Goal: Task Accomplishment & Management: Manage account settings

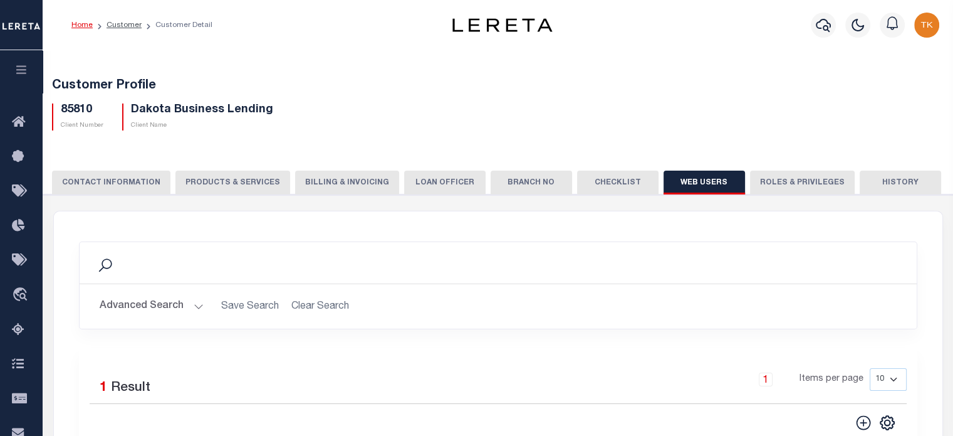
click at [307, 303] on h2 "Advanced Search Save Search Clear Search" at bounding box center [498, 306] width 817 height 24
click at [118, 27] on link "Customer" at bounding box center [124, 25] width 35 height 8
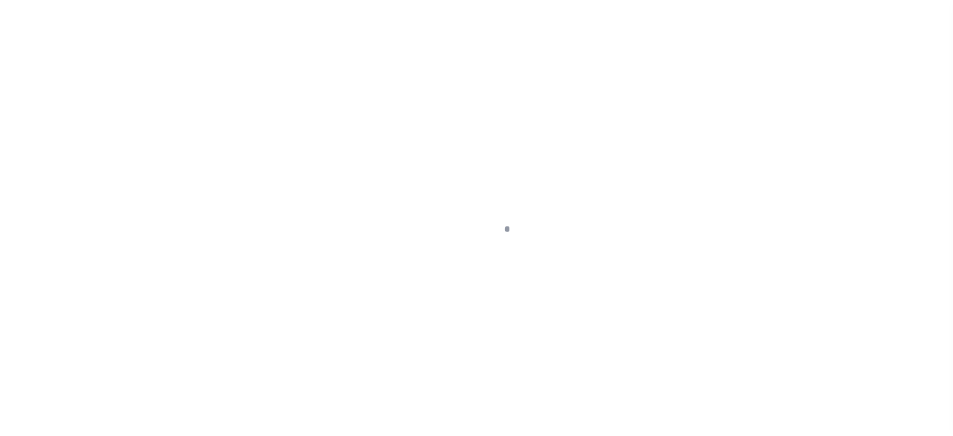
scroll to position [177, 0]
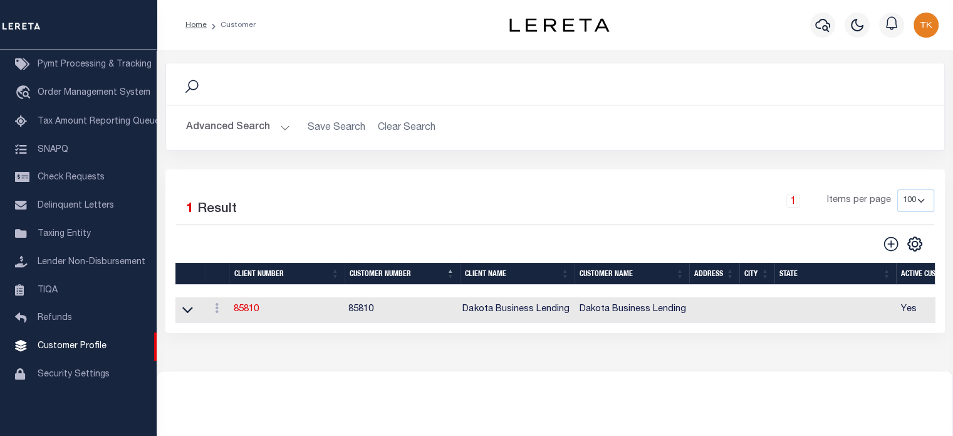
click at [401, 132] on h2 "Advanced Search Save Search Clear Search CustomerSearchGridWrapper_dynamictable…" at bounding box center [555, 127] width 759 height 24
click at [412, 126] on h2 "Advanced Search Save Search Clear Search CustomerSearchGridWrapper_dynamictable…" at bounding box center [555, 127] width 759 height 24
click at [244, 118] on button "Advanced Search" at bounding box center [238, 127] width 104 height 24
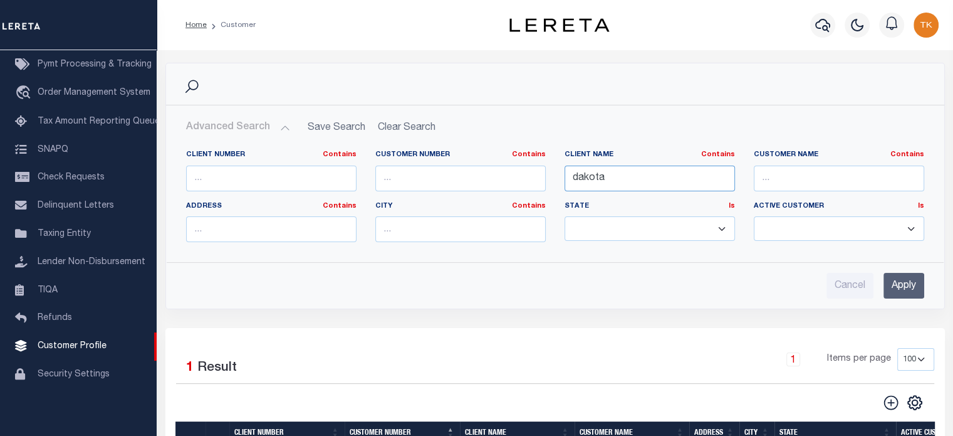
drag, startPoint x: 641, startPoint y: 181, endPoint x: 409, endPoint y: 189, distance: 232.1
click at [409, 189] on div "Client Number Contains Contains Is Customer Number Contains Contains Is Contains" at bounding box center [555, 201] width 757 height 102
click at [899, 287] on input "Apply" at bounding box center [904, 286] width 41 height 26
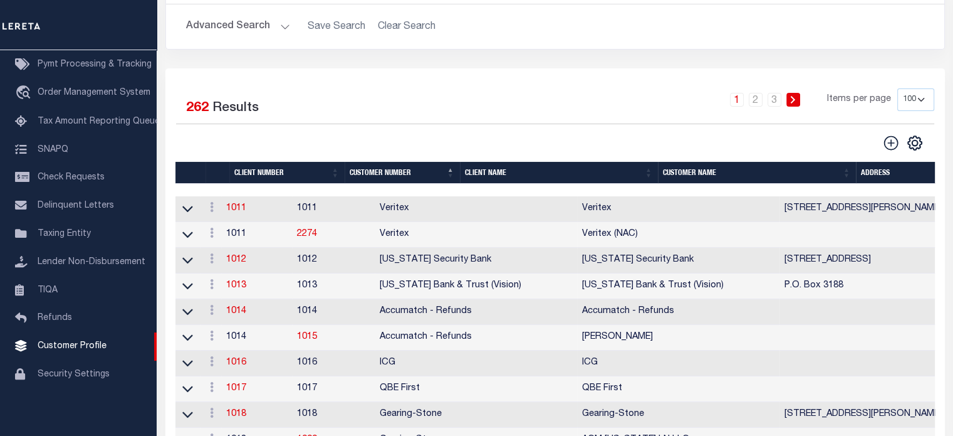
scroll to position [0, 0]
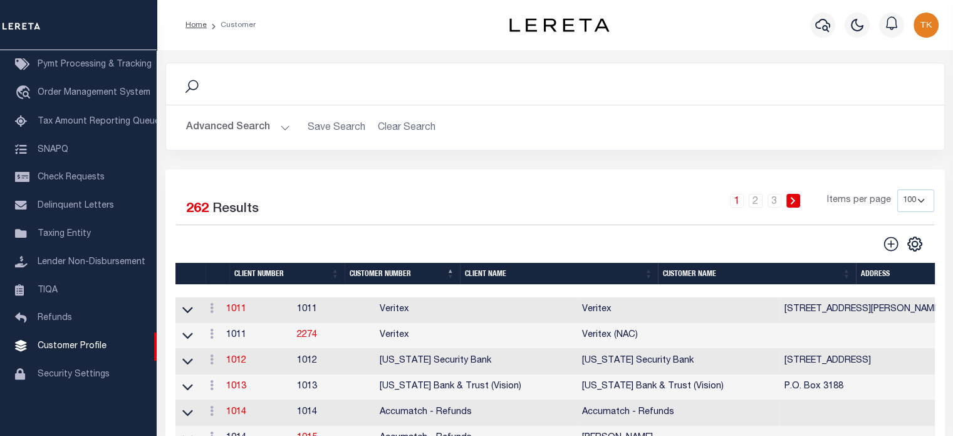
click at [239, 126] on button "Advanced Search" at bounding box center [238, 127] width 104 height 24
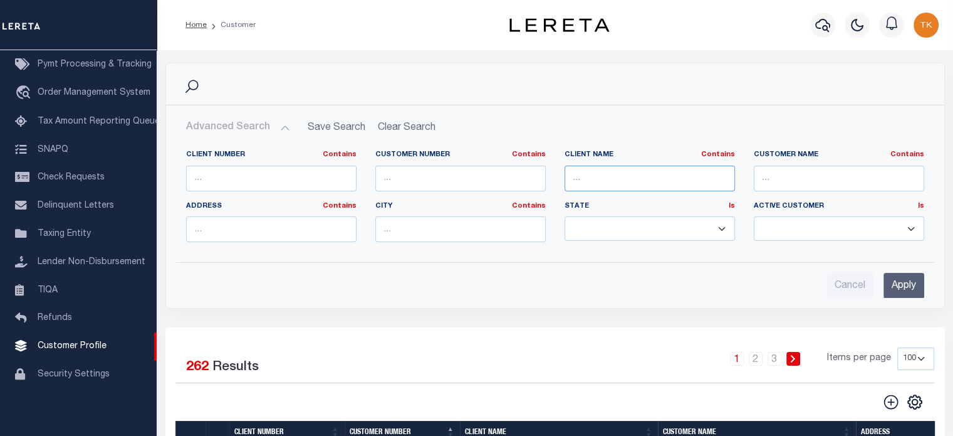
click at [603, 177] on input "text" at bounding box center [650, 178] width 171 height 26
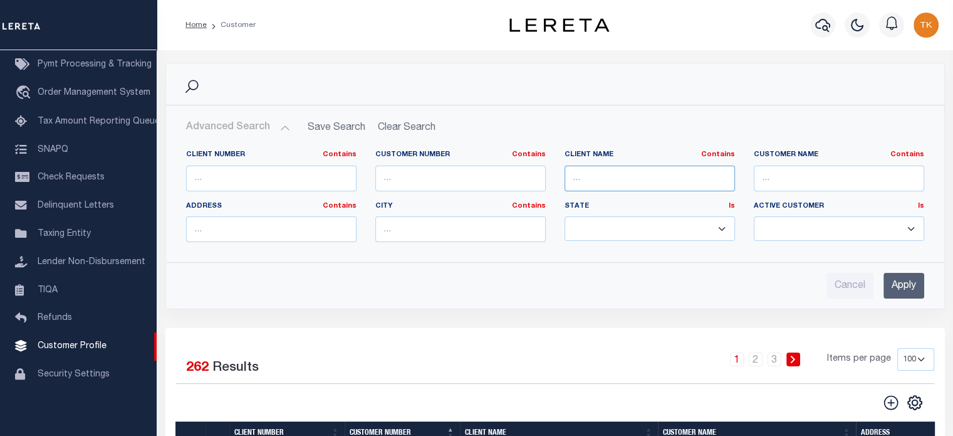
type input "illiana"
click at [900, 284] on input "Apply" at bounding box center [904, 286] width 41 height 26
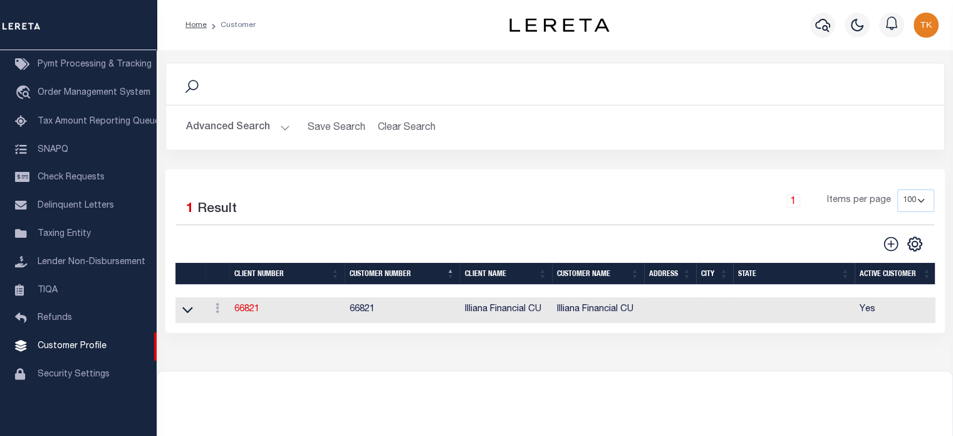
click at [246, 316] on td "66821" at bounding box center [286, 310] width 115 height 26
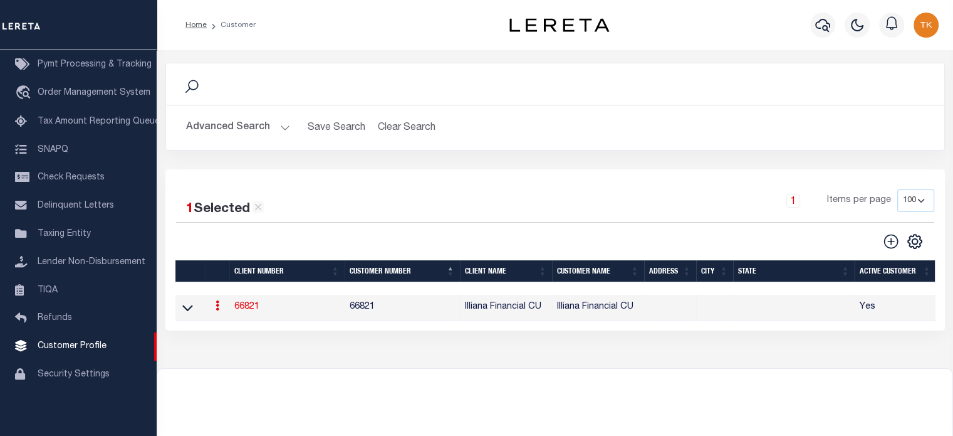
click at [248, 307] on link "66821" at bounding box center [246, 306] width 25 height 9
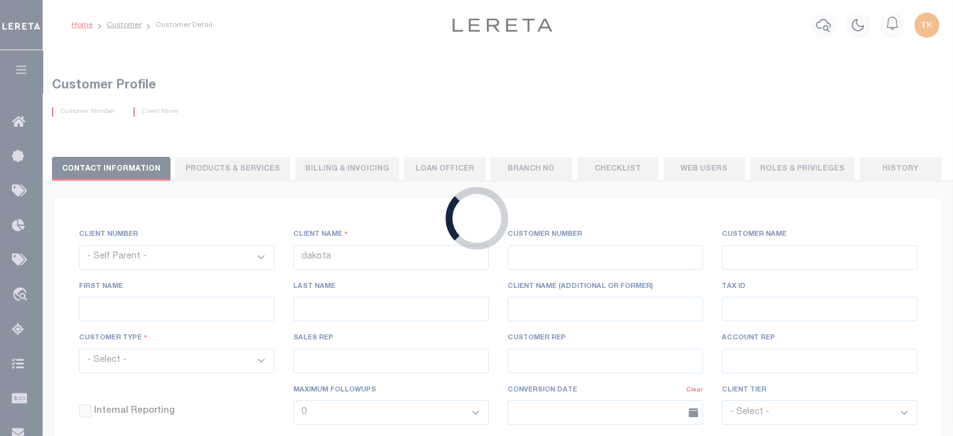
select select
type input "Illiana Financial CU"
type input "66821"
type input "Illiana Financial CU"
type input "Aliska J"
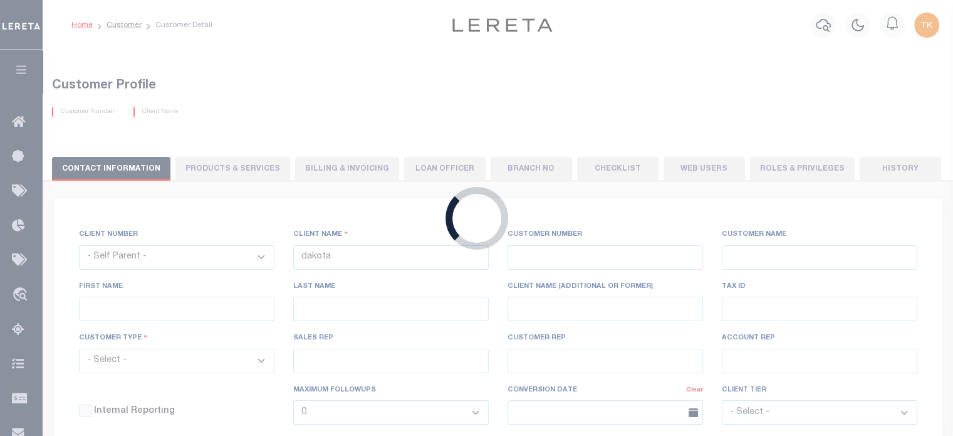
type input "Rice"
select select "Mixed Portfolio"
type input "[PERSON_NAME]"
type input "Customer Service"
select select "Tier 3"
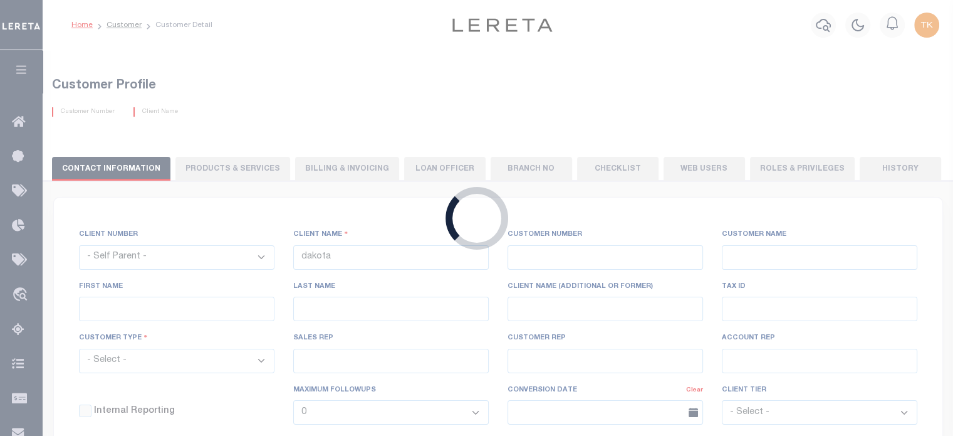
checkbox input "true"
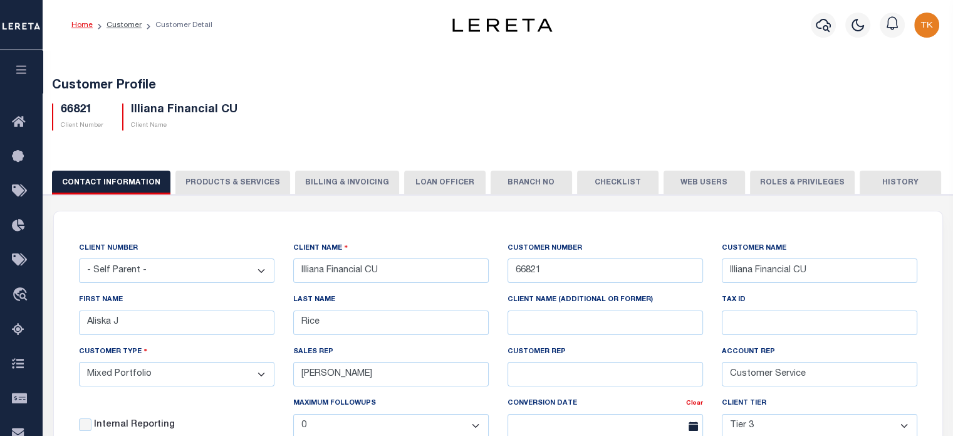
click at [685, 184] on button "Web Users" at bounding box center [704, 183] width 81 height 24
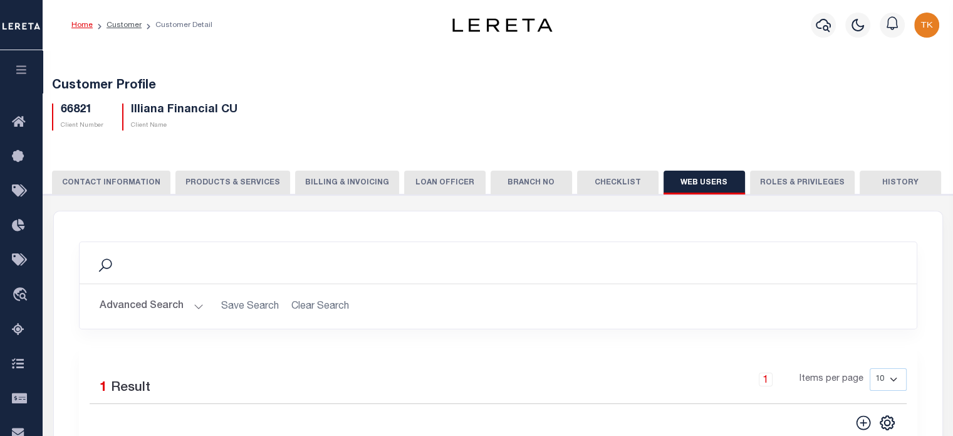
click at [172, 305] on button "Advanced Search" at bounding box center [152, 306] width 104 height 24
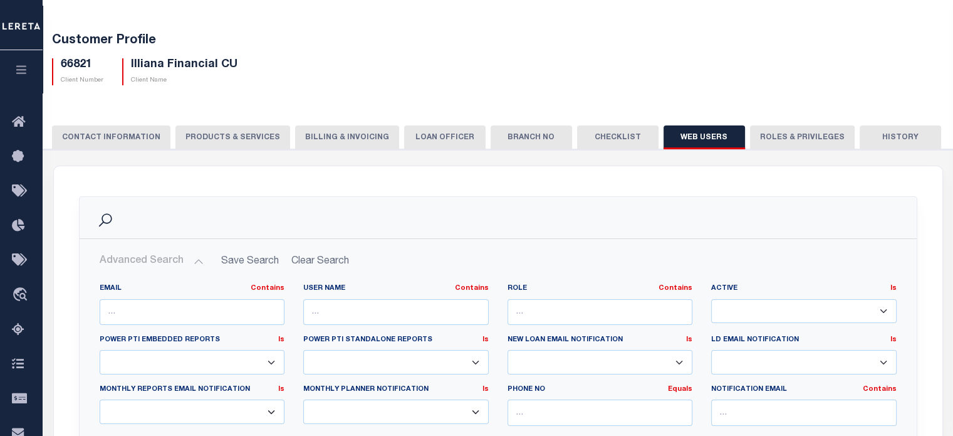
scroll to position [188, 0]
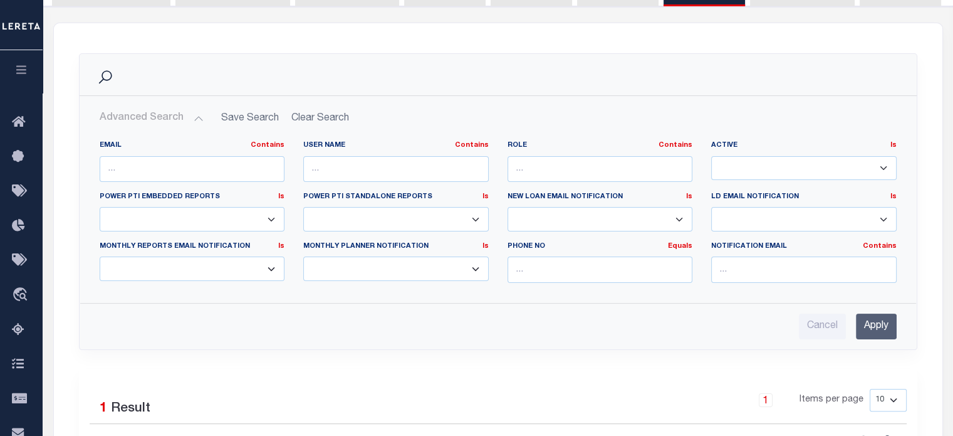
click at [878, 325] on input "Apply" at bounding box center [876, 326] width 41 height 26
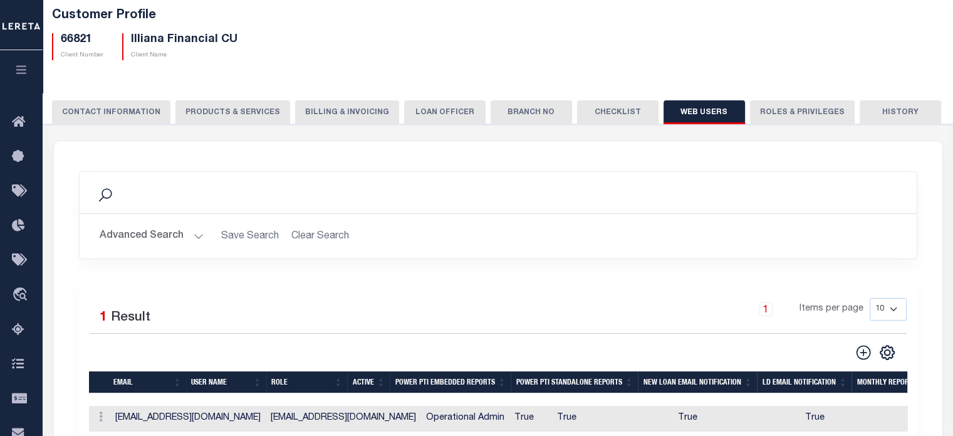
scroll to position [63, 0]
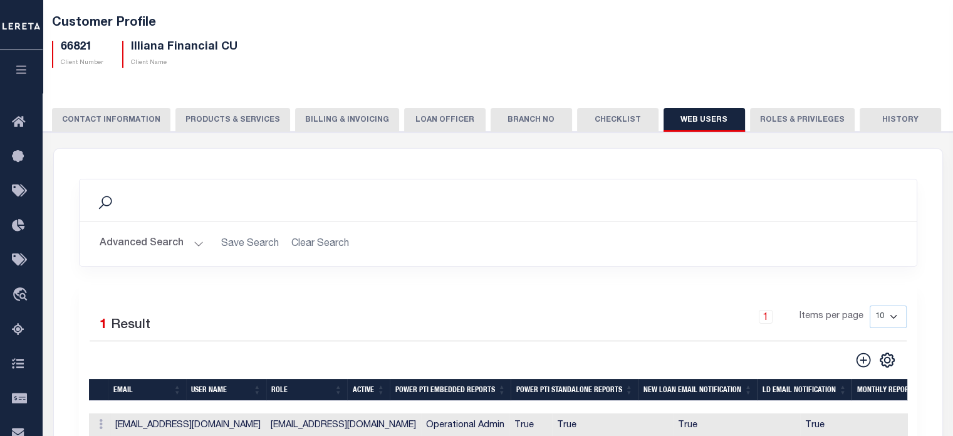
drag, startPoint x: 308, startPoint y: 119, endPoint x: 323, endPoint y: 164, distance: 47.4
click at [308, 119] on button "Billing & Invoicing" at bounding box center [347, 120] width 104 height 24
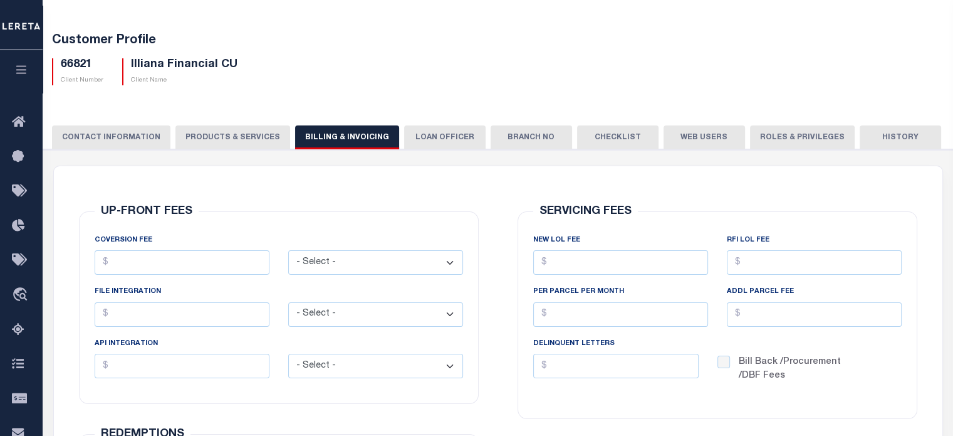
scroll to position [0, 0]
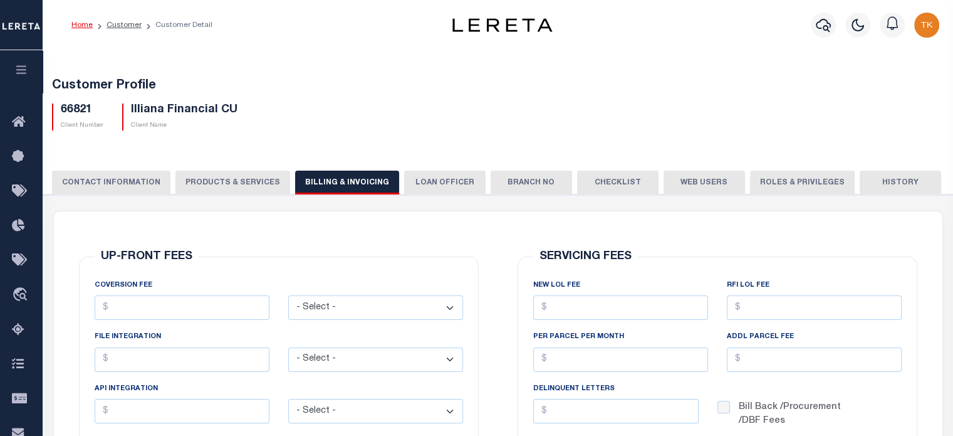
click at [676, 188] on button "Web Users" at bounding box center [704, 183] width 81 height 24
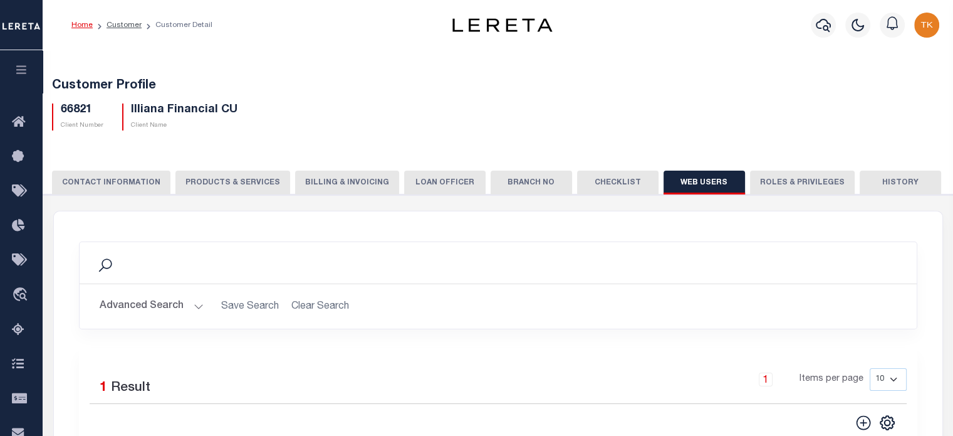
scroll to position [251, 0]
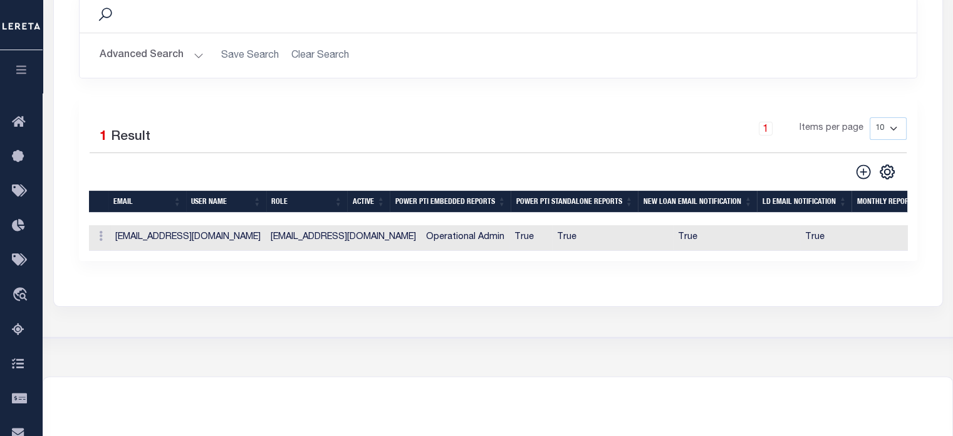
click at [128, 238] on td "[EMAIL_ADDRESS][DOMAIN_NAME]" at bounding box center [187, 238] width 155 height 26
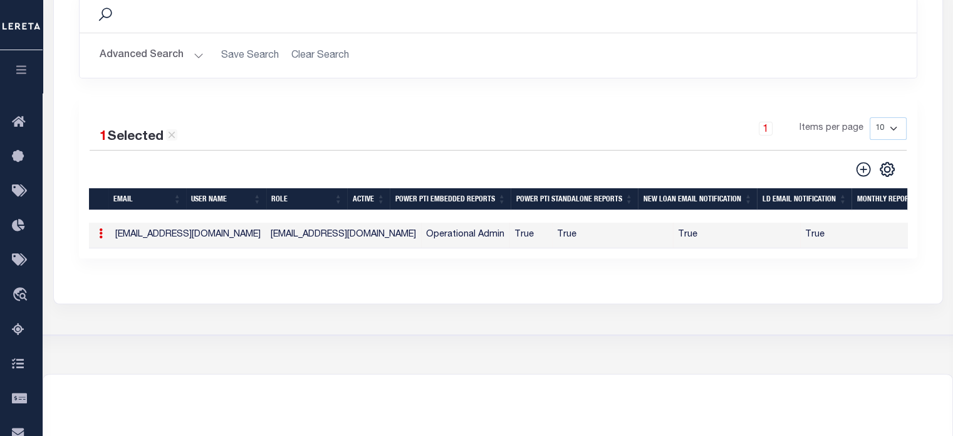
click at [96, 238] on link at bounding box center [101, 235] width 14 height 10
click at [116, 274] on link "Edit" at bounding box center [123, 273] width 57 height 21
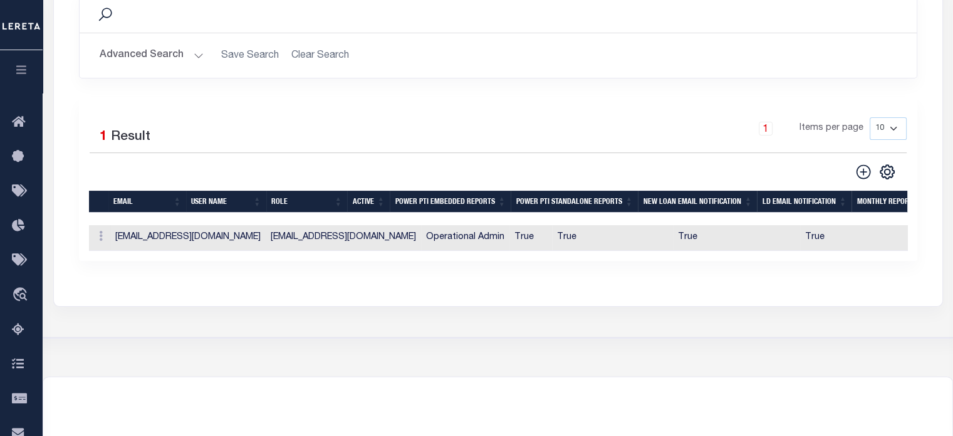
type input "[EMAIL_ADDRESS][DOMAIN_NAME]"
checkbox input "true"
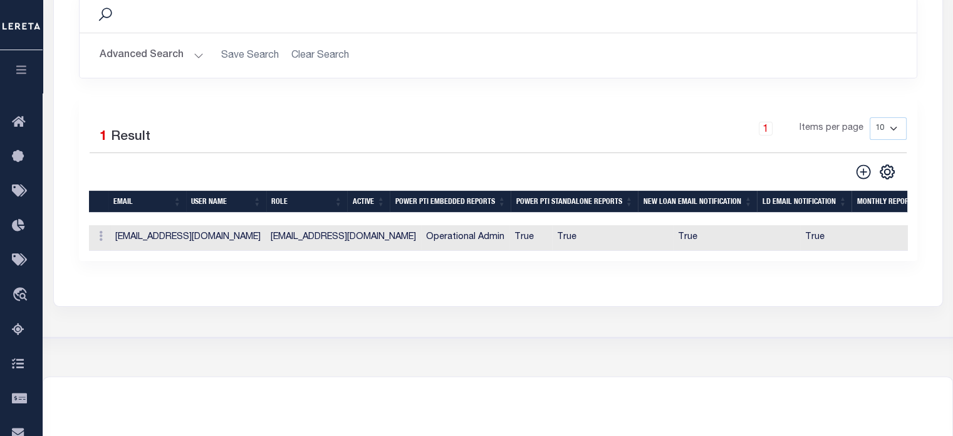
checkbox input "true"
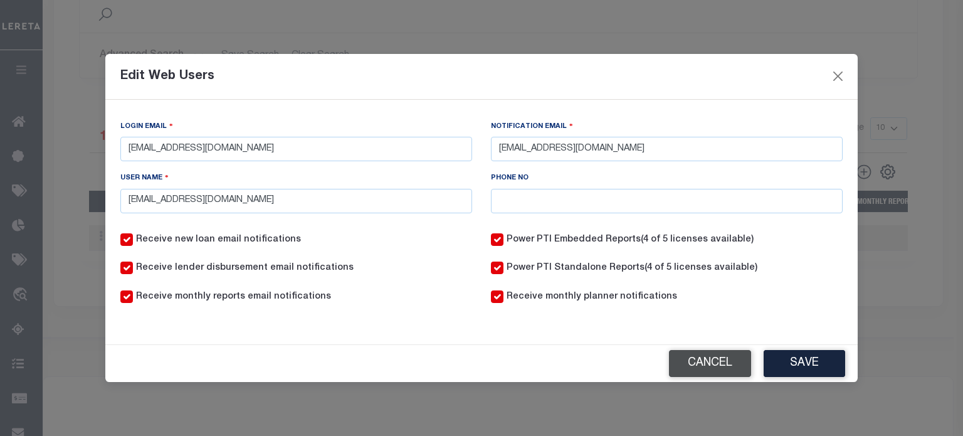
click at [710, 363] on button "Cancel" at bounding box center [710, 363] width 82 height 27
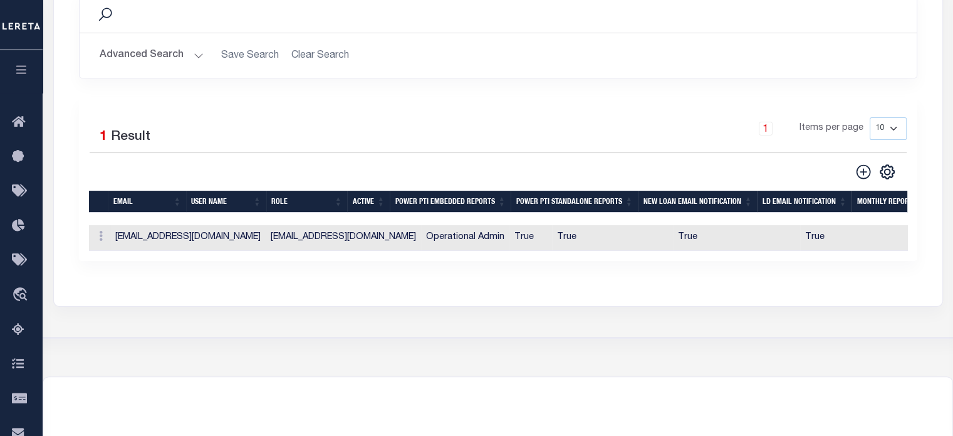
scroll to position [0, 0]
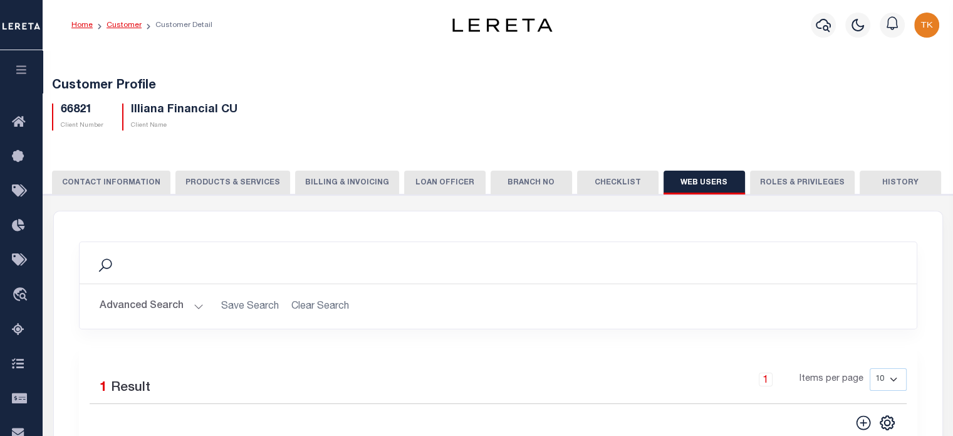
click at [137, 26] on link "Customer" at bounding box center [124, 25] width 35 height 8
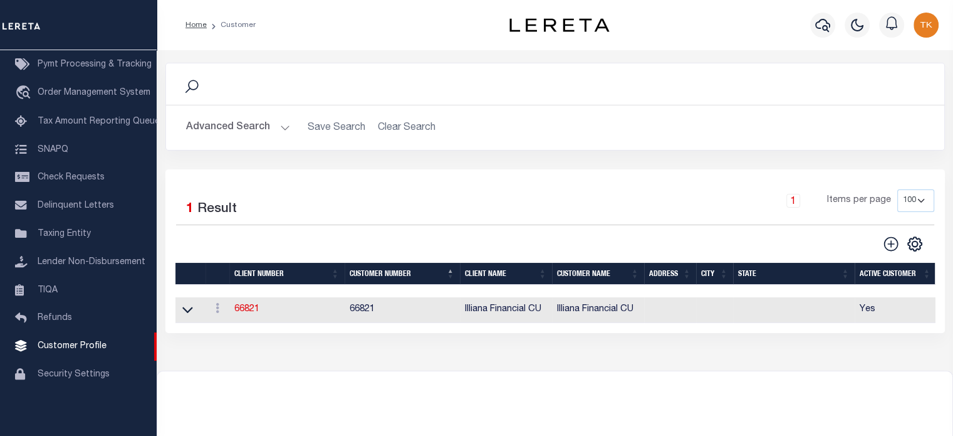
scroll to position [63, 0]
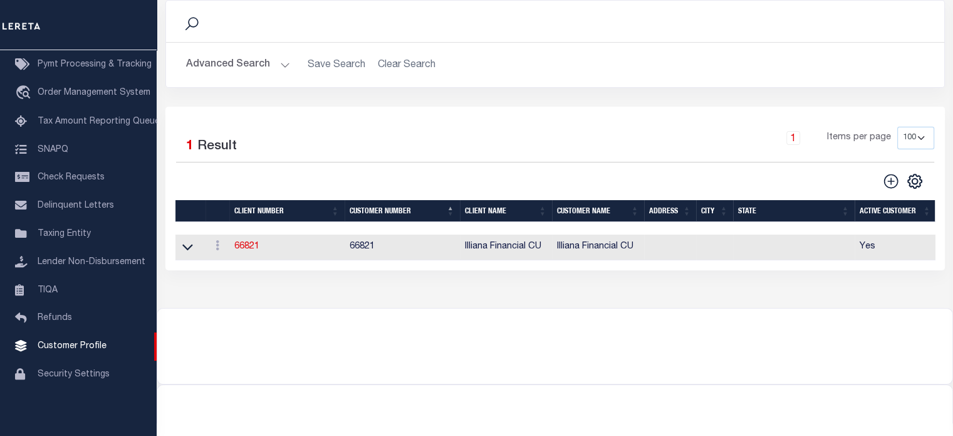
click at [398, 65] on h2 "Advanced Search Save Search Clear Search CustomerSearchGridWrapper_dynamictable…" at bounding box center [555, 65] width 759 height 24
click at [386, 65] on h2 "Advanced Search Save Search Clear Search CustomerSearchGridWrapper_dynamictable…" at bounding box center [555, 65] width 759 height 24
click at [286, 63] on button "Advanced Search" at bounding box center [238, 65] width 104 height 24
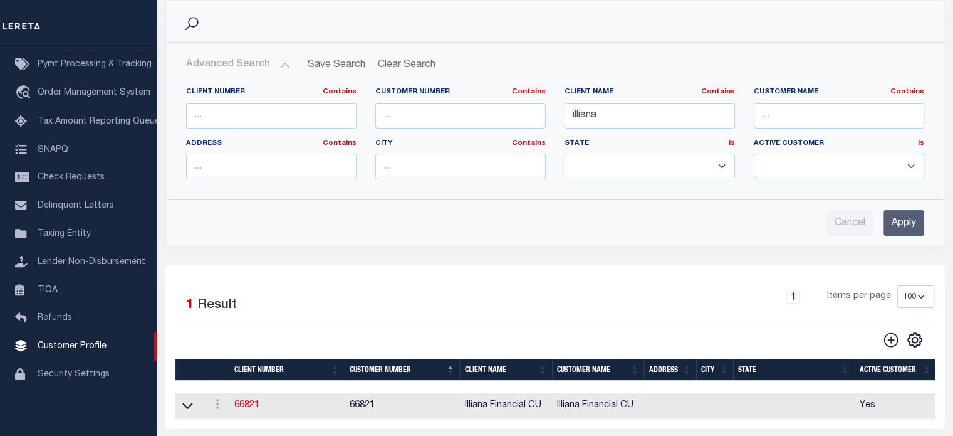
click at [396, 66] on h2 "Advanced Search Save Search Clear Search CustomerSearchGridWrapper_dynamictable…" at bounding box center [555, 65] width 759 height 24
click at [397, 58] on h2 "Advanced Search Save Search Clear Search CustomerSearchGridWrapper_dynamictable…" at bounding box center [555, 65] width 759 height 24
click at [399, 62] on h2 "Advanced Search Save Search Clear Search CustomerSearchGridWrapper_dynamictable…" at bounding box center [555, 65] width 759 height 24
drag, startPoint x: 611, startPoint y: 113, endPoint x: 533, endPoint y: 115, distance: 78.4
click at [533, 115] on div "Client Number Contains Contains Is Customer Number Contains Contains Is Contains" at bounding box center [555, 138] width 757 height 102
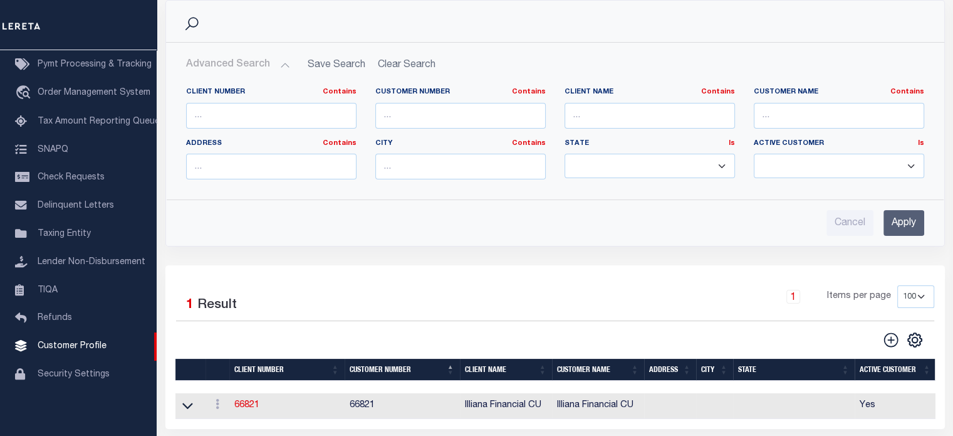
click at [399, 66] on h2 "Advanced Search Save Search Clear Search CustomerSearchGridWrapper_dynamictable…" at bounding box center [555, 65] width 759 height 24
click at [391, 66] on h2 "Advanced Search Save Search Clear Search CustomerSearchGridWrapper_dynamictable…" at bounding box center [555, 65] width 759 height 24
click at [426, 71] on h2 "Advanced Search Save Search Clear Search CustomerSearchGridWrapper_dynamictable…" at bounding box center [555, 65] width 759 height 24
click at [528, 167] on input "text" at bounding box center [460, 167] width 171 height 26
click at [402, 67] on h2 "Advanced Search Save Search Clear Search CustomerSearchGridWrapper_dynamictable…" at bounding box center [555, 65] width 759 height 24
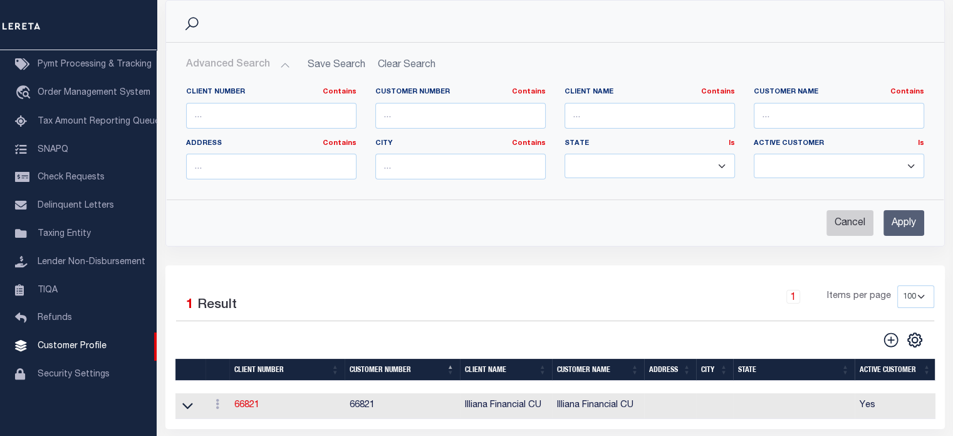
click at [859, 223] on input "Cancel" at bounding box center [850, 223] width 47 height 26
checkbox input "true"
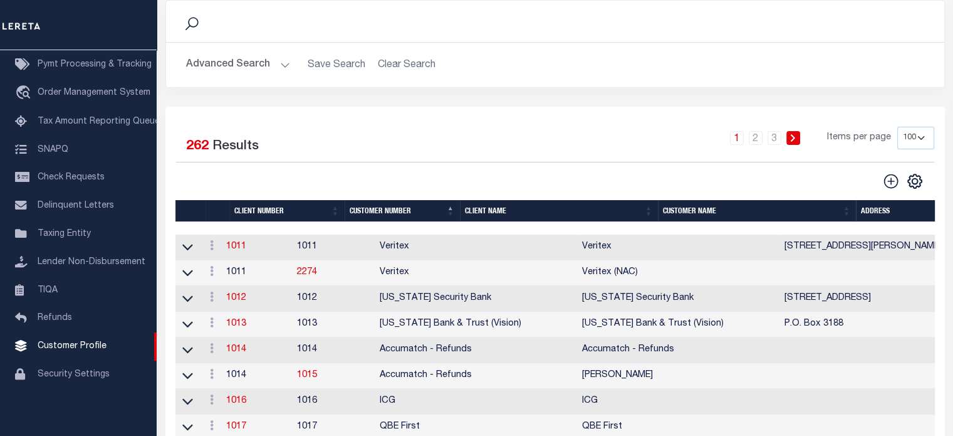
click at [237, 65] on button "Advanced Search" at bounding box center [238, 65] width 104 height 24
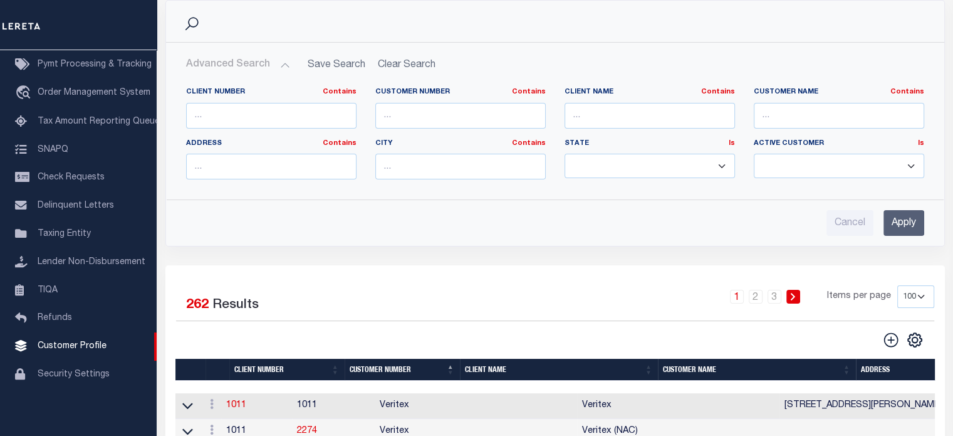
click at [900, 223] on input "Apply" at bounding box center [904, 223] width 41 height 26
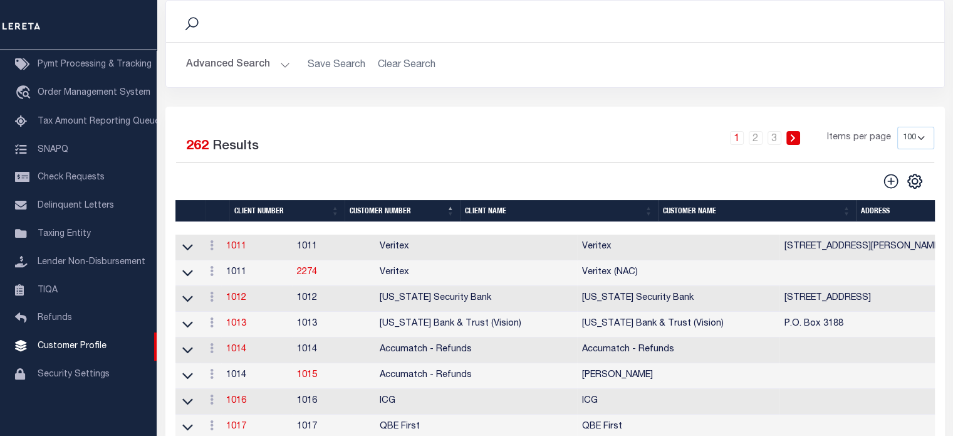
click at [253, 67] on button "Advanced Search" at bounding box center [238, 65] width 104 height 24
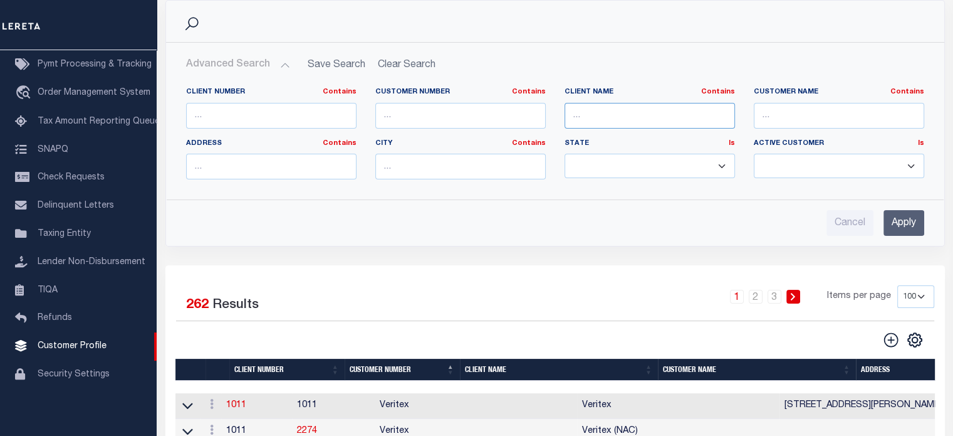
click at [591, 117] on input "text" at bounding box center [650, 116] width 171 height 26
type input "illiana"
click at [896, 220] on input "Apply" at bounding box center [904, 223] width 41 height 26
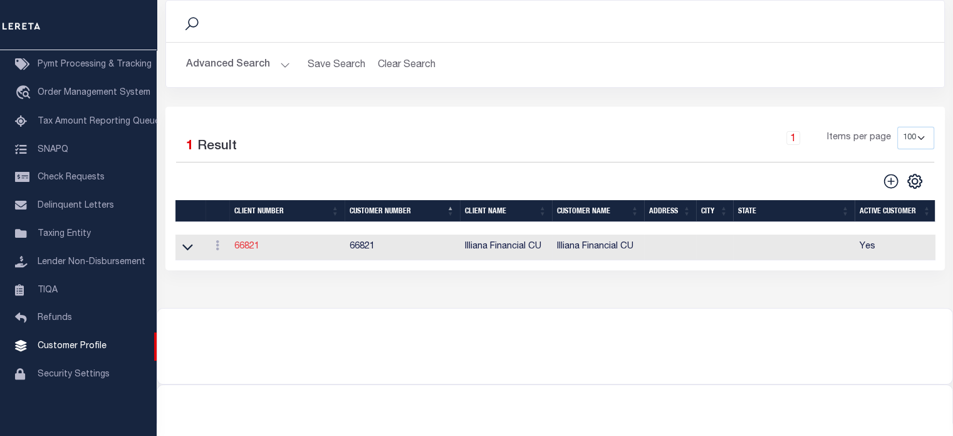
click at [251, 246] on link "66821" at bounding box center [246, 246] width 25 height 9
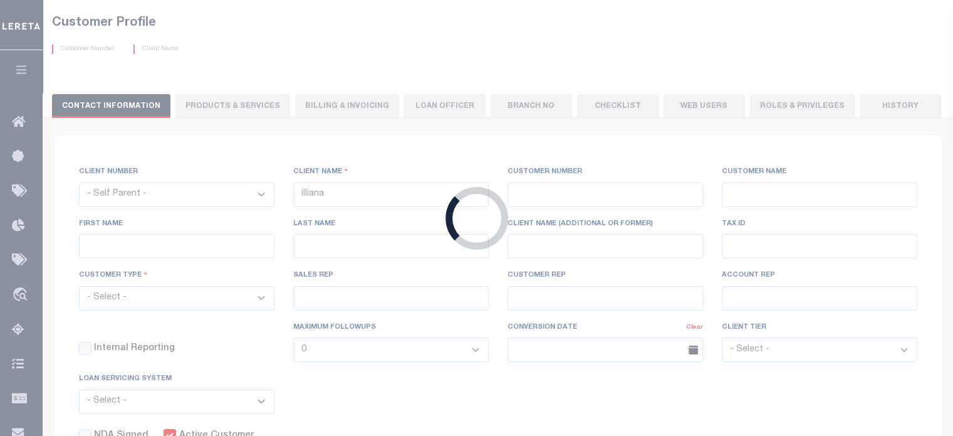
select select
type input "Illiana Financial CU"
type input "66821"
type input "Illiana Financial CU"
type input "Aliska J"
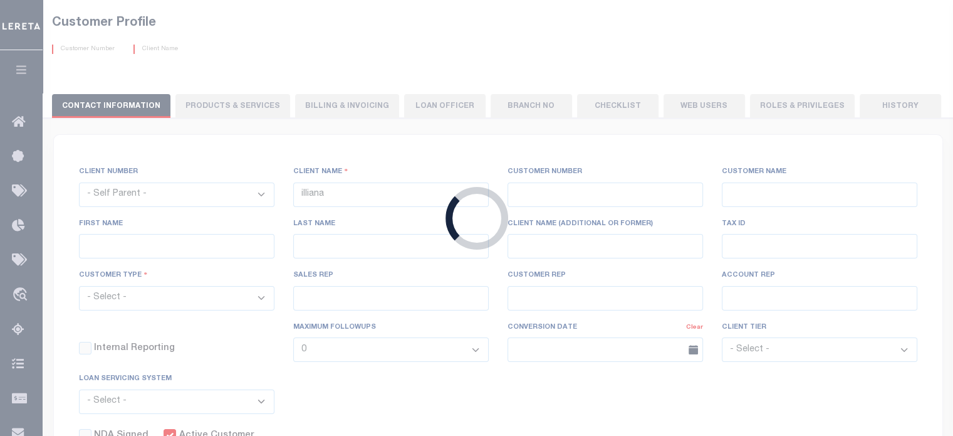
type input "Rice"
select select "Mixed Portfolio"
type input "[PERSON_NAME]"
type input "Customer Service"
select select "Tier 3"
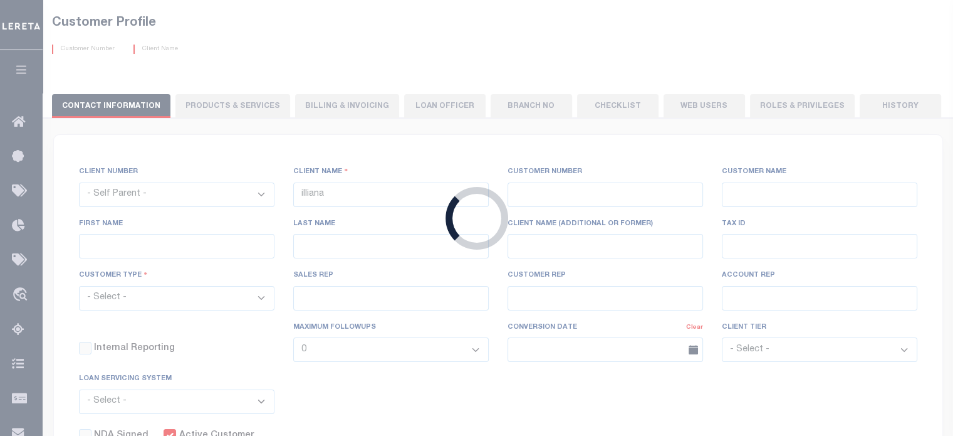
checkbox input "true"
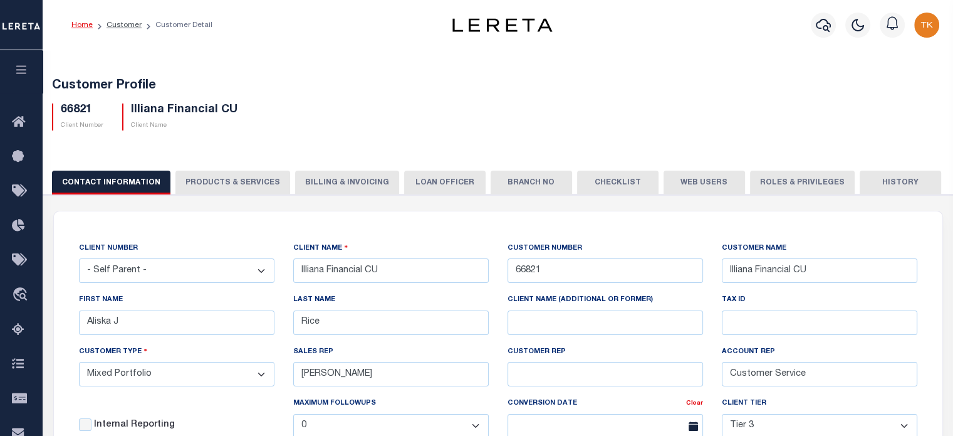
click at [683, 186] on button "Web Users" at bounding box center [704, 183] width 81 height 24
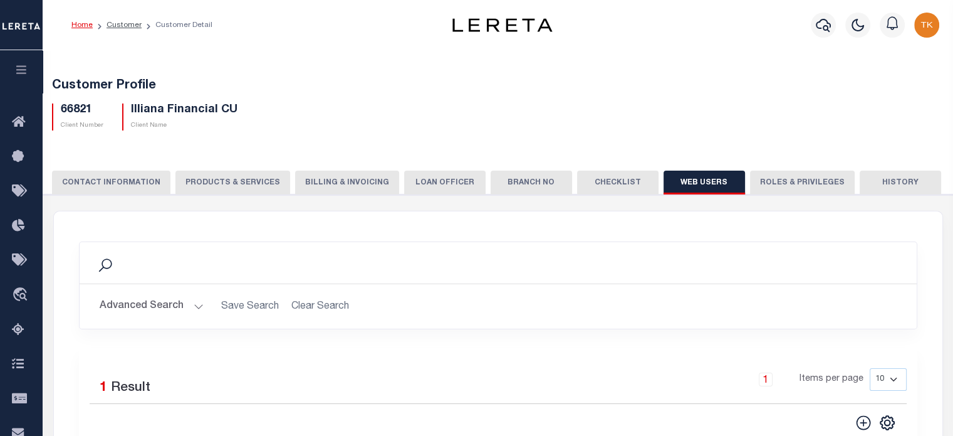
click at [157, 297] on button "Advanced Search" at bounding box center [152, 306] width 104 height 24
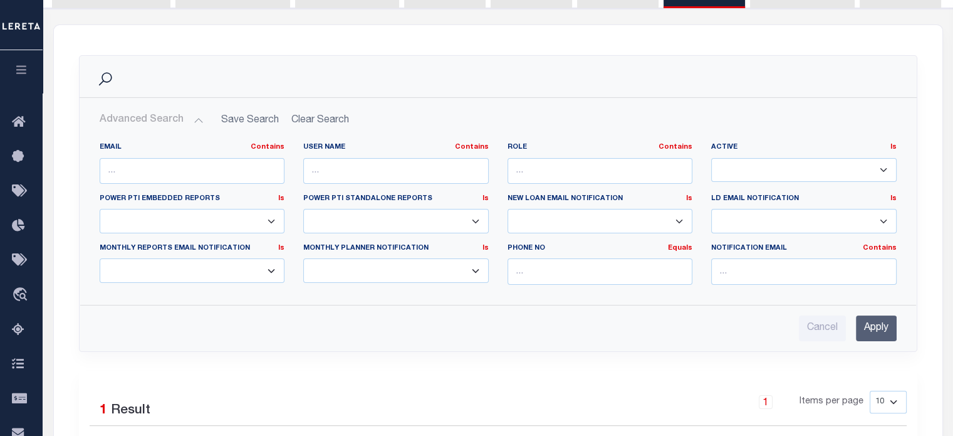
scroll to position [188, 0]
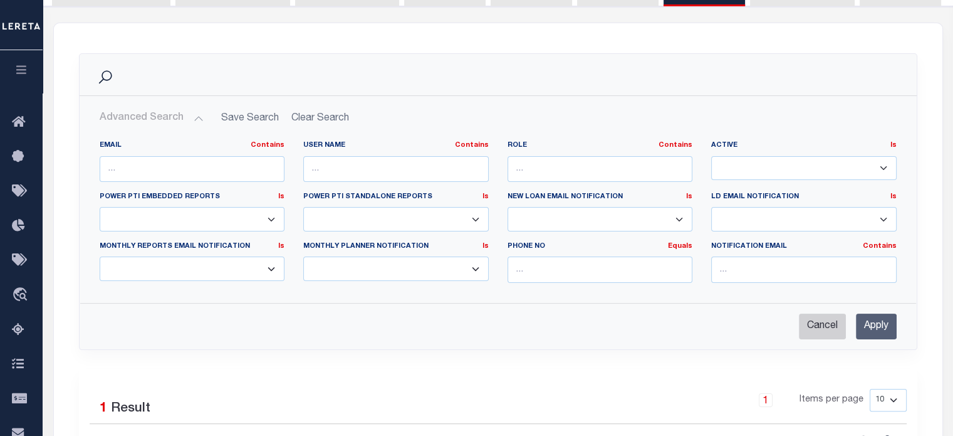
click at [825, 322] on input "Cancel" at bounding box center [822, 326] width 47 height 26
checkbox input "true"
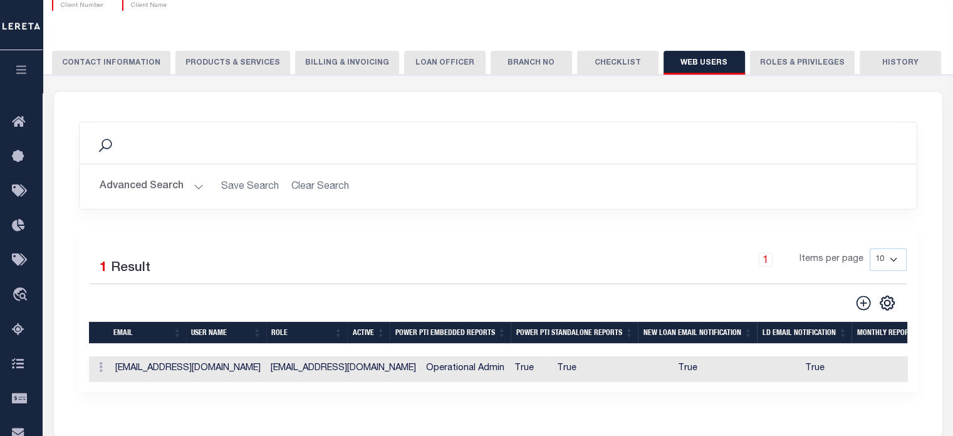
scroll to position [0, 0]
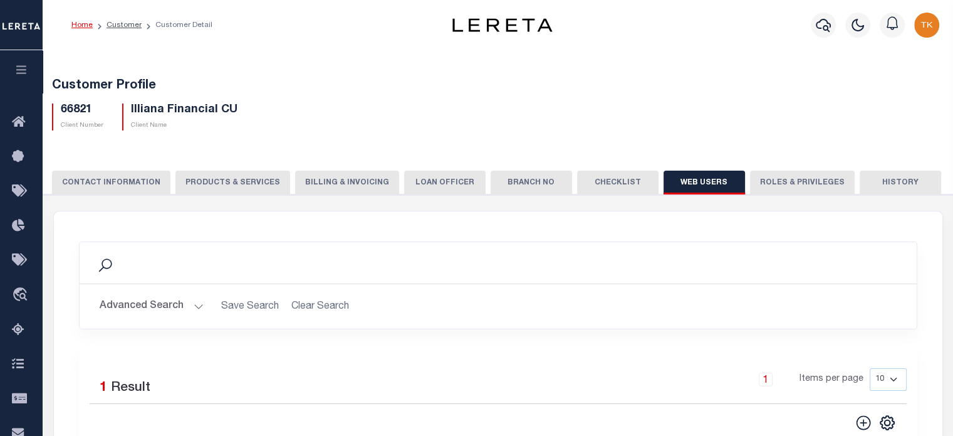
click at [328, 181] on button "Billing & Invoicing" at bounding box center [347, 183] width 104 height 24
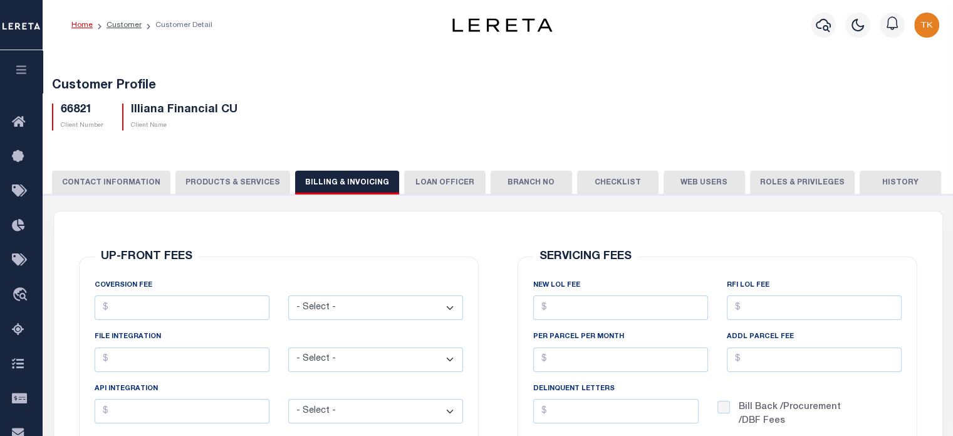
click at [682, 181] on button "Web Users" at bounding box center [704, 183] width 81 height 24
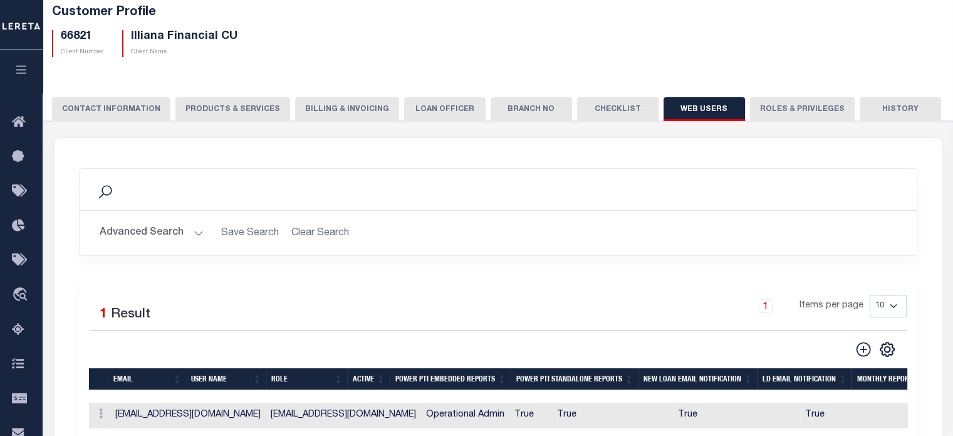
scroll to position [188, 0]
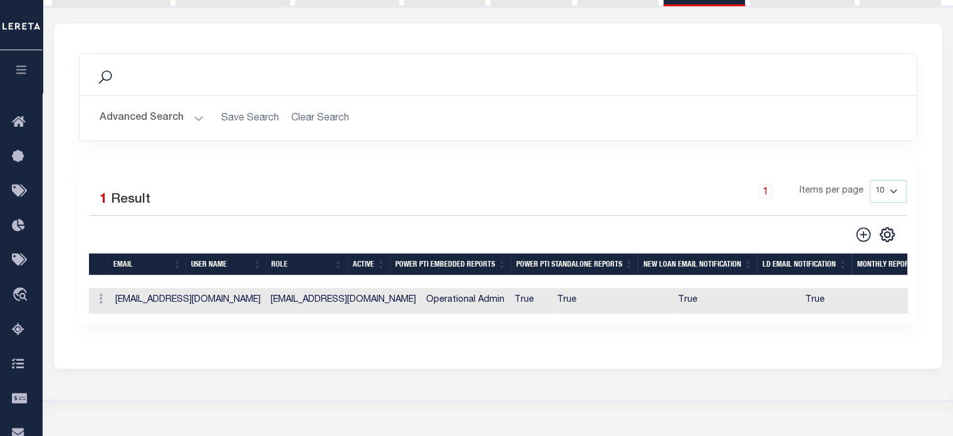
click at [145, 299] on td "[EMAIL_ADDRESS][DOMAIN_NAME]" at bounding box center [187, 301] width 155 height 26
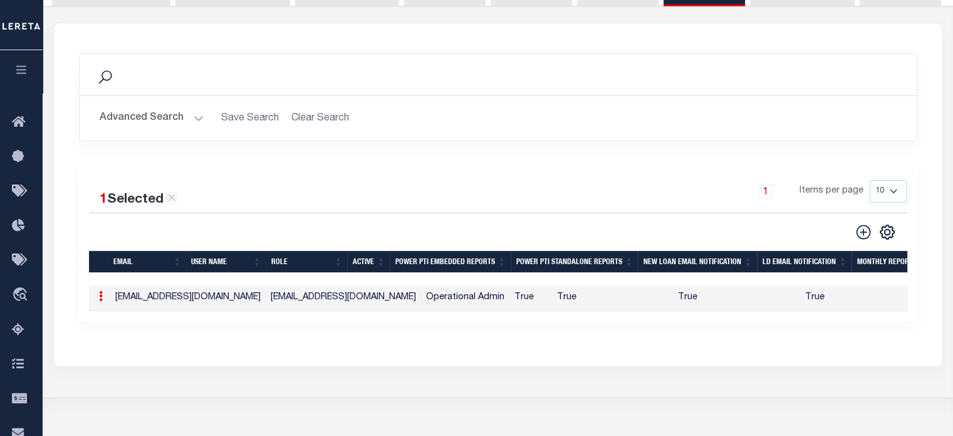
click at [94, 290] on div "ACTIONS Edit Delete" at bounding box center [99, 297] width 11 height 15
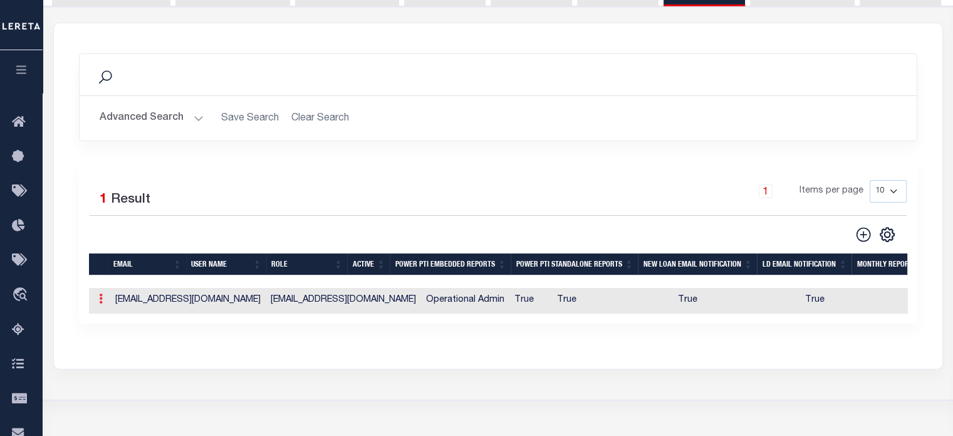
click at [102, 297] on link at bounding box center [101, 300] width 14 height 10
click at [129, 340] on link "Edit" at bounding box center [123, 338] width 57 height 21
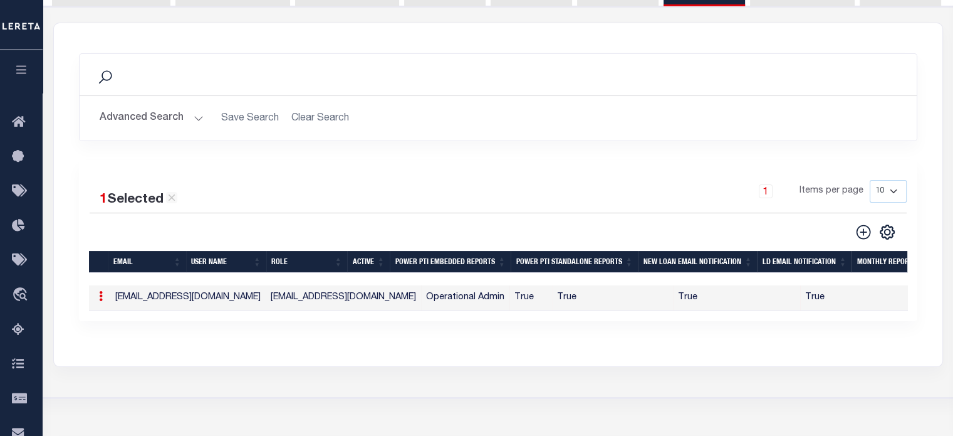
type input "[EMAIL_ADDRESS][DOMAIN_NAME]"
checkbox input "true"
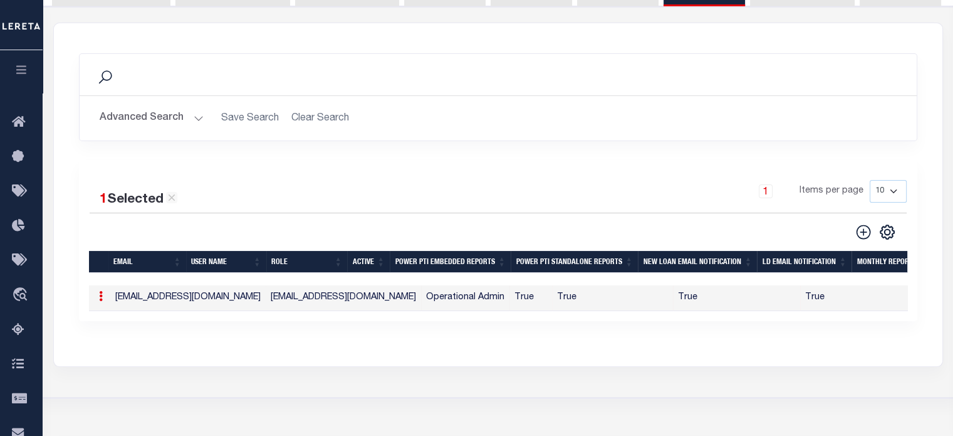
checkbox input "true"
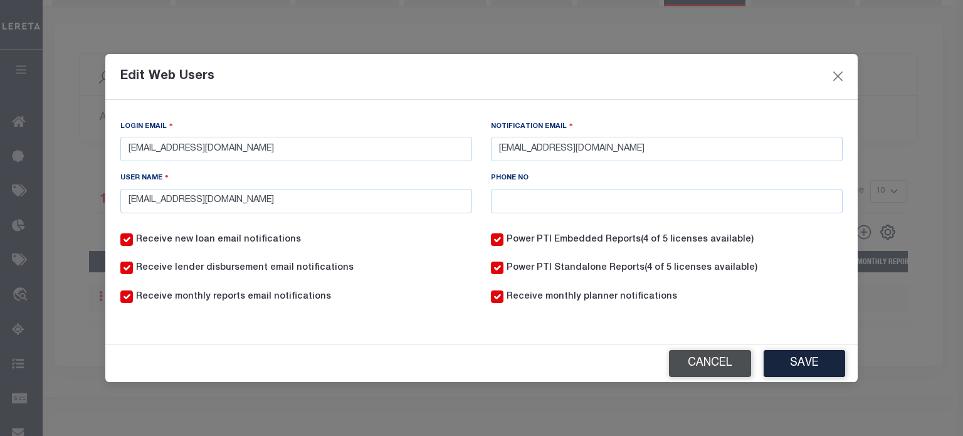
click at [716, 367] on button "Cancel" at bounding box center [710, 363] width 82 height 27
